Goal: Transaction & Acquisition: Purchase product/service

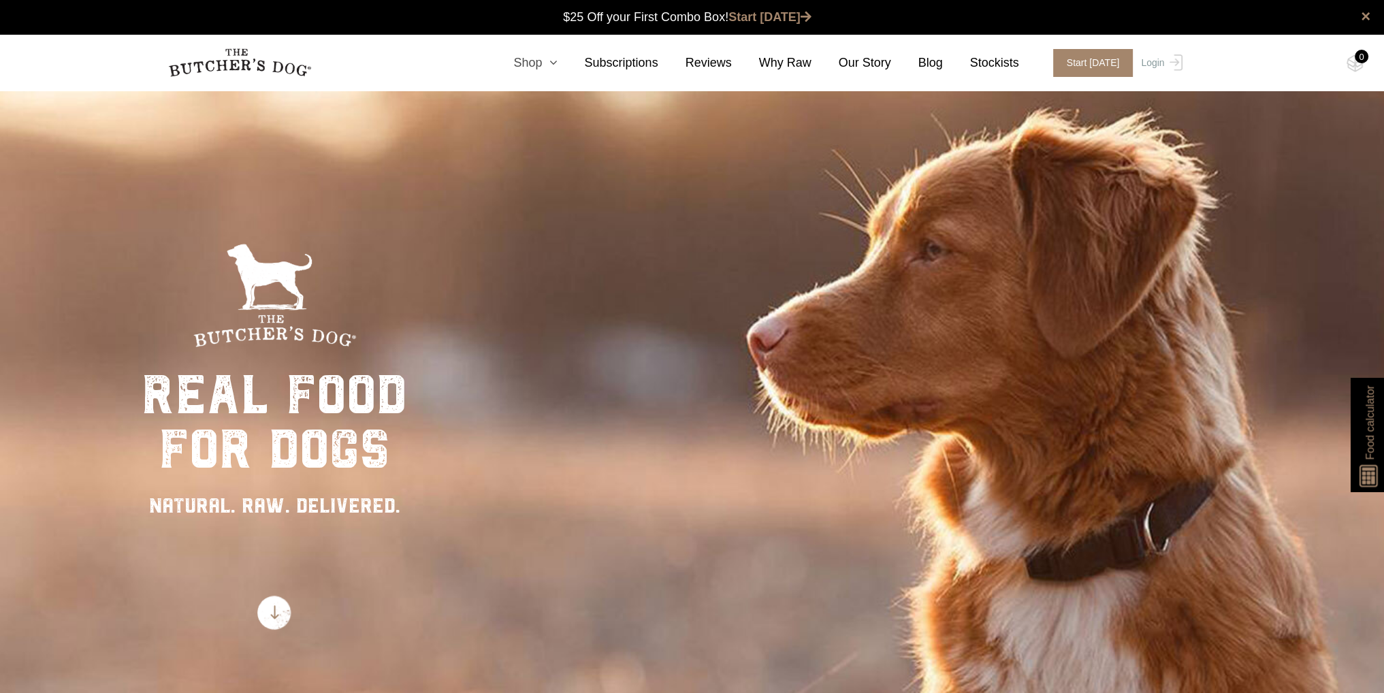
click at [551, 66] on link "Shop" at bounding box center [521, 63] width 71 height 18
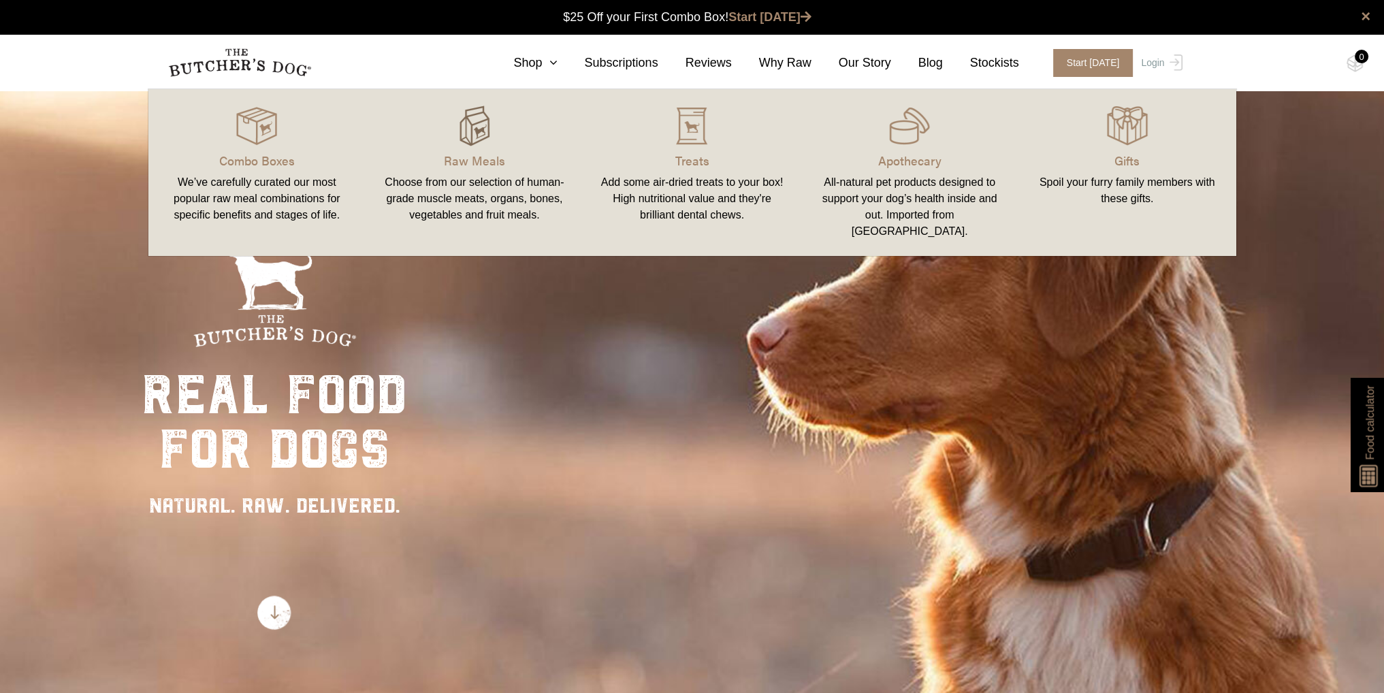
click at [479, 129] on img at bounding box center [474, 126] width 41 height 41
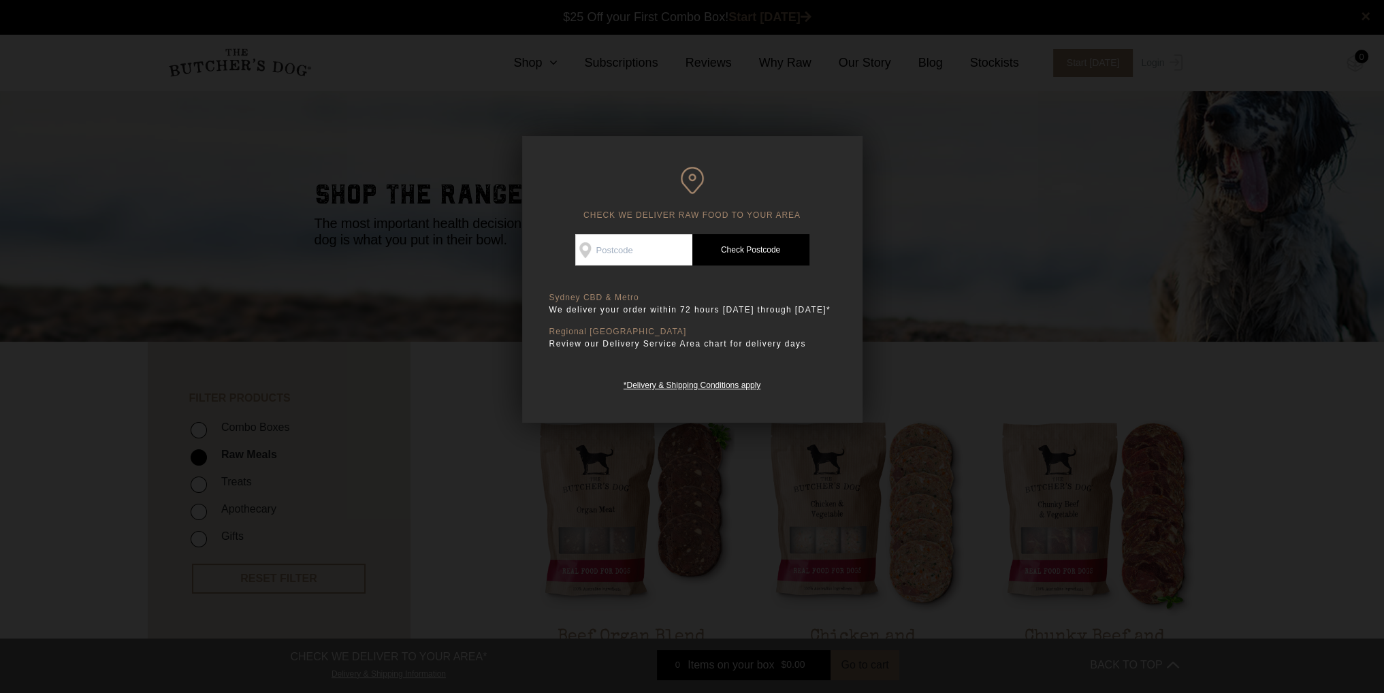
click at [622, 247] on input "Check Availability At" at bounding box center [633, 249] width 117 height 31
type input "2000"
click at [771, 251] on link "Check Postcode" at bounding box center [750, 249] width 117 height 31
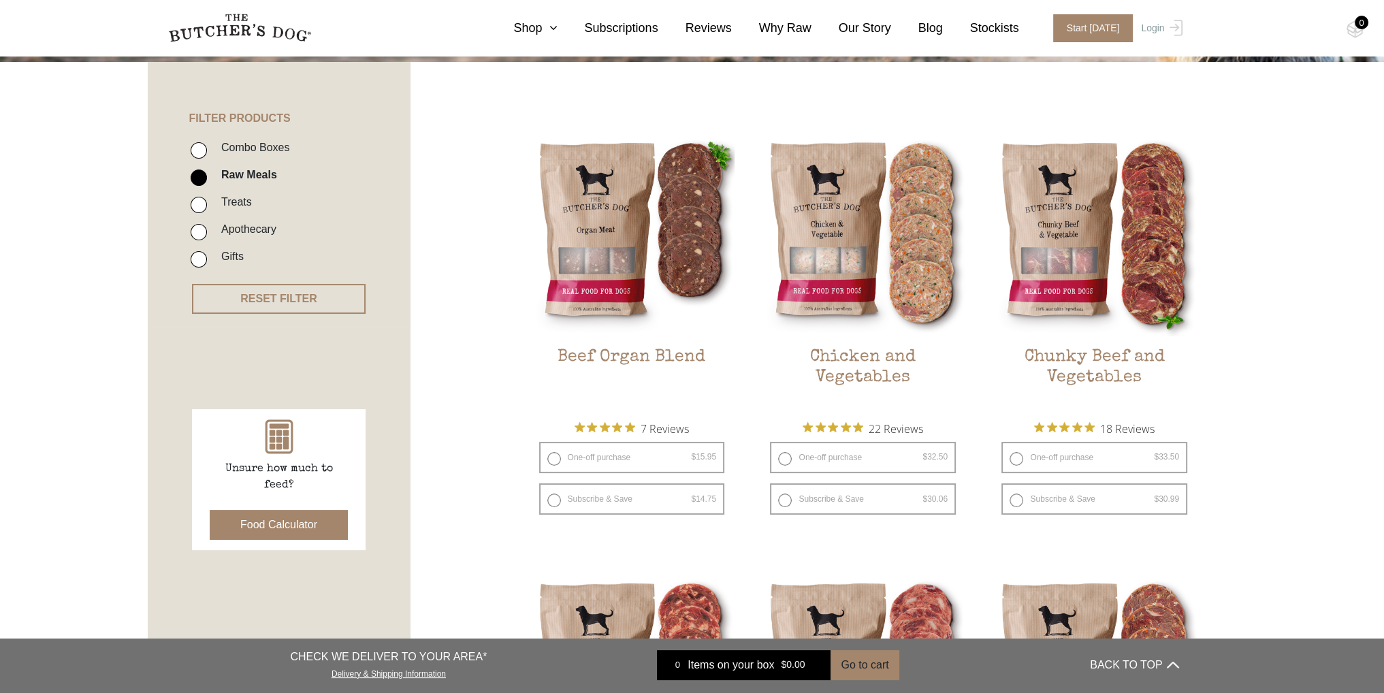
scroll to position [272, 0]
